Goal: Check status: Check status

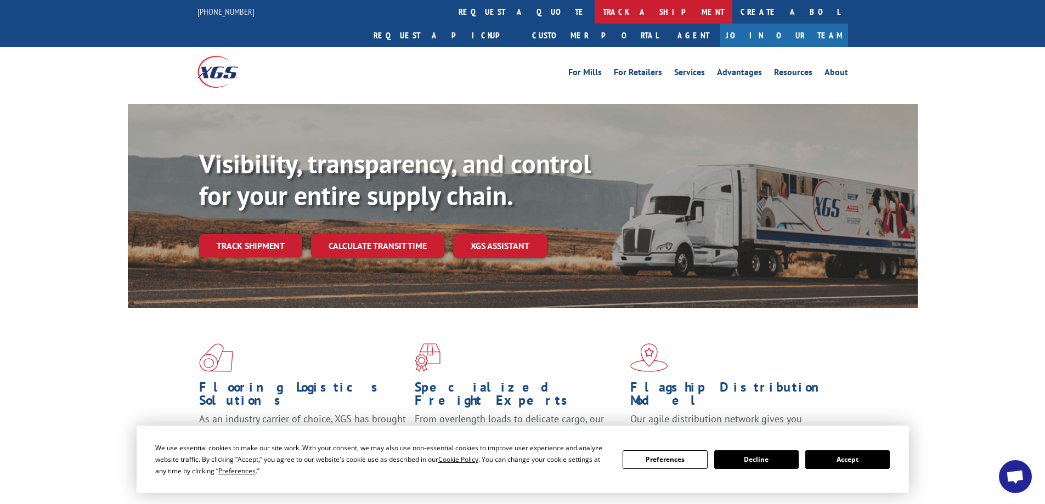
click at [595, 12] on link "track a shipment" at bounding box center [664, 12] width 138 height 24
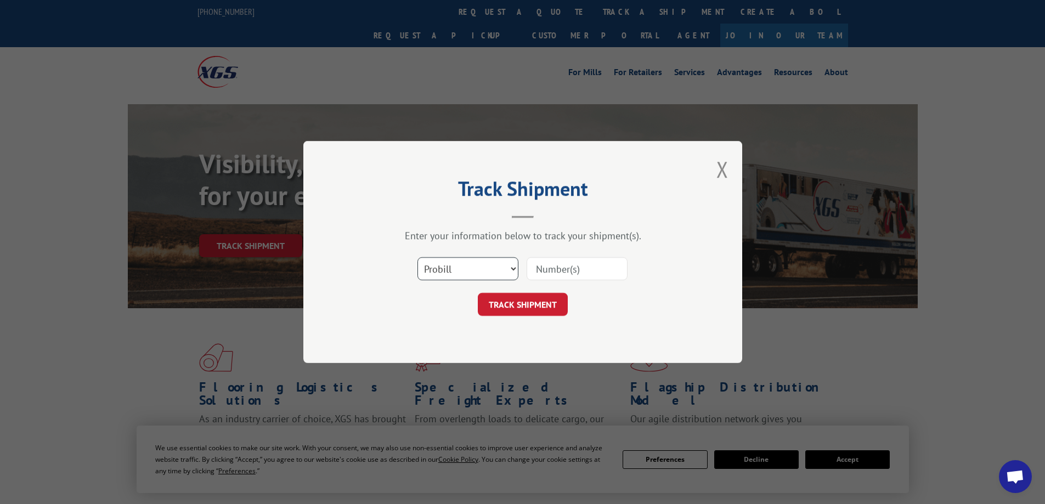
click at [512, 269] on select "Select category... Probill BOL PO" at bounding box center [467, 268] width 101 height 23
select select "po"
click at [417, 257] on select "Select category... Probill BOL PO" at bounding box center [467, 268] width 101 height 23
click at [554, 270] on input at bounding box center [577, 268] width 101 height 23
paste input "1115326"
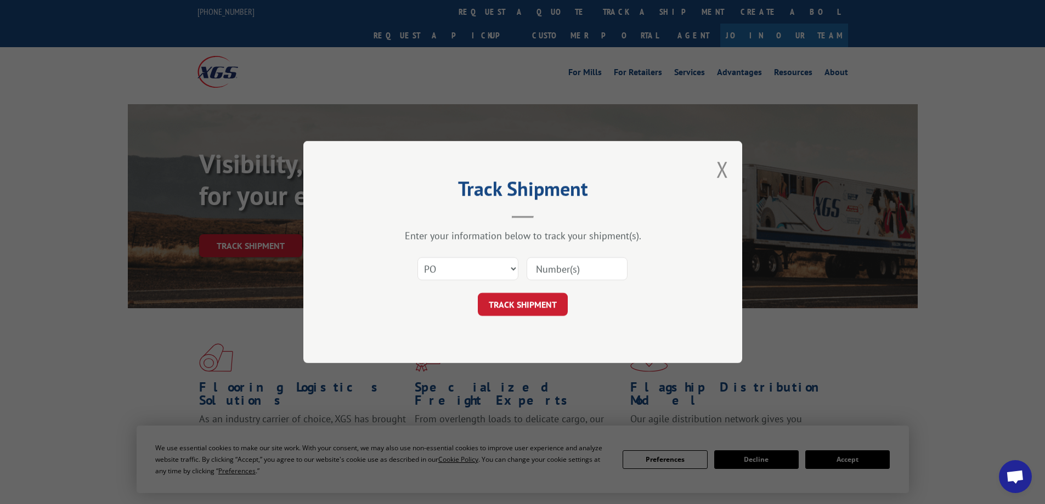
type input "1115326"
click button "TRACK SHIPMENT" at bounding box center [523, 304] width 90 height 23
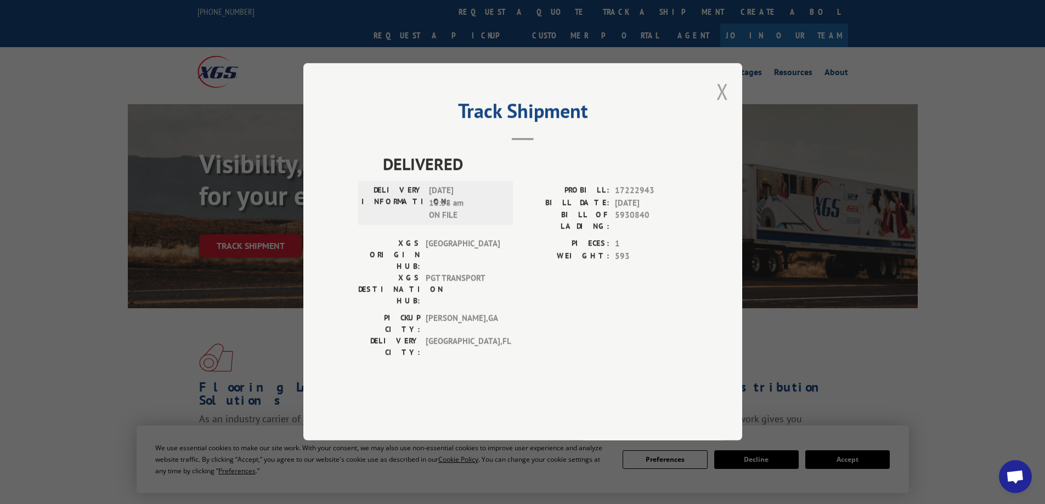
click at [726, 106] on button "Close modal" at bounding box center [722, 91] width 12 height 29
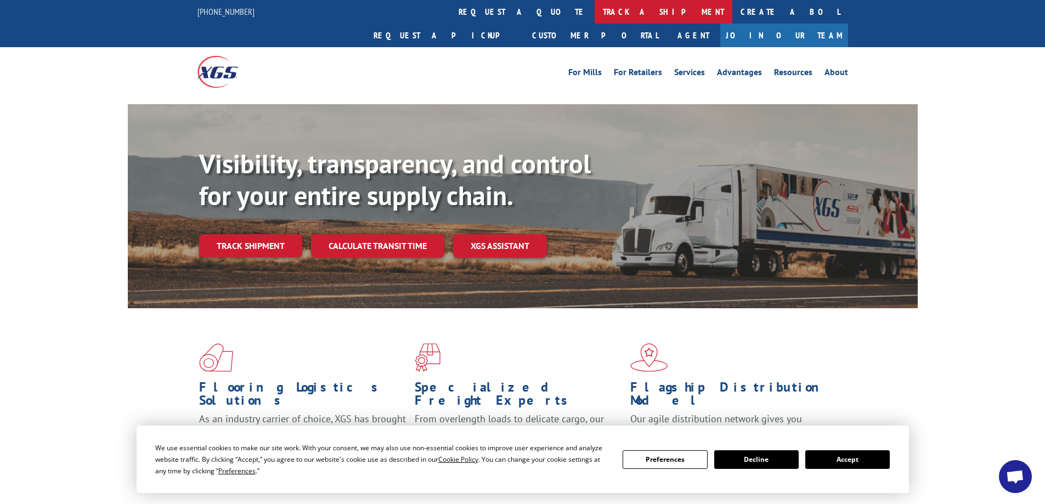
click at [595, 11] on link "track a shipment" at bounding box center [664, 12] width 138 height 24
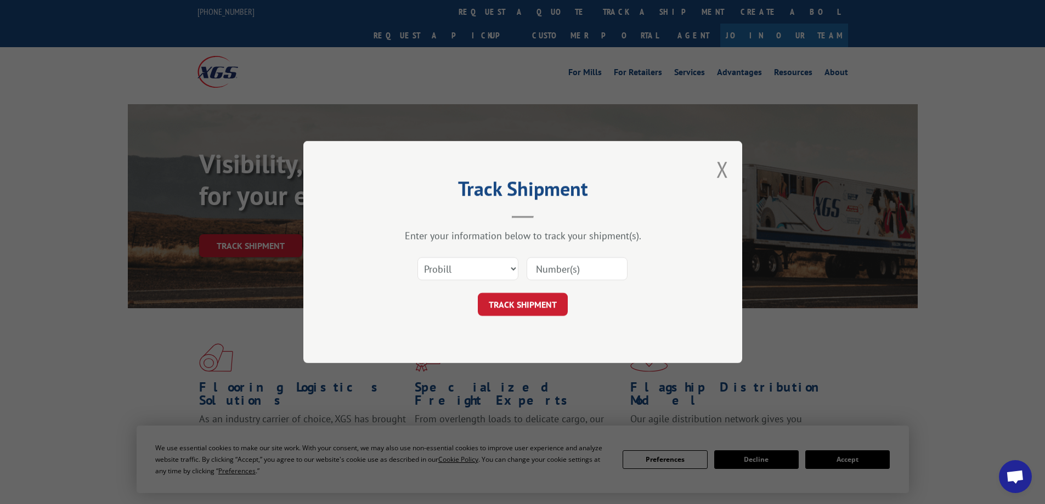
click at [559, 265] on input at bounding box center [577, 268] width 101 height 23
paste input "1115326"
type input "1115326REPLACE"
click at [536, 300] on button "TRACK SHIPMENT" at bounding box center [523, 304] width 90 height 23
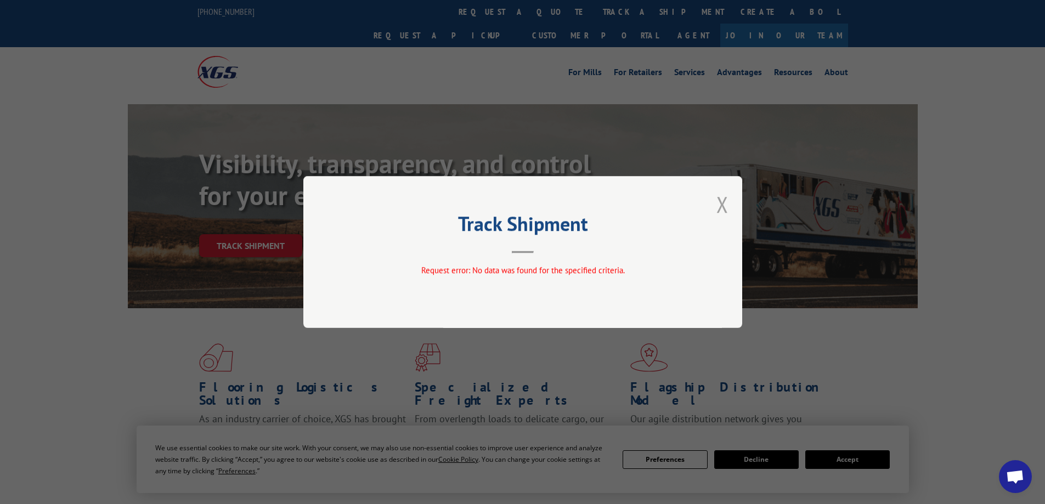
click at [726, 202] on button "Close modal" at bounding box center [722, 204] width 12 height 29
